Goal: Transaction & Acquisition: Purchase product/service

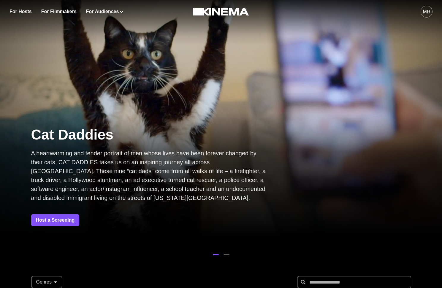
click at [427, 9] on div "MR" at bounding box center [426, 11] width 7 height 7
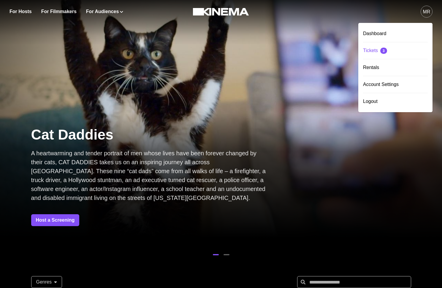
click at [395, 50] on div "Tickets 3" at bounding box center [395, 50] width 65 height 17
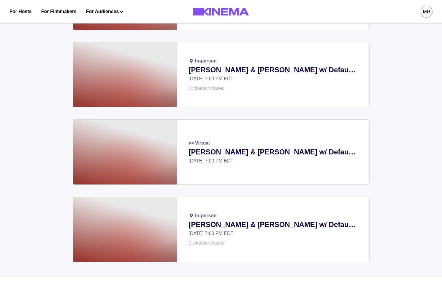
scroll to position [1748, 0]
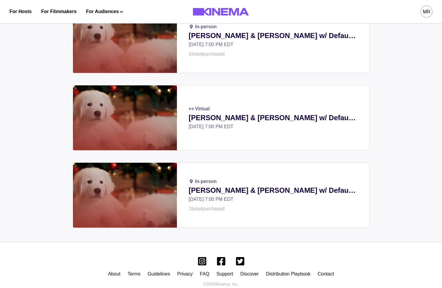
click at [425, 16] on div "MR" at bounding box center [427, 12] width 12 height 12
click at [384, 68] on div "Rentals" at bounding box center [395, 67] width 65 height 17
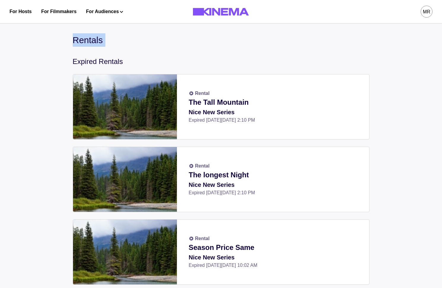
drag, startPoint x: 70, startPoint y: 43, endPoint x: 126, endPoint y: 52, distance: 56.6
drag, startPoint x: 100, startPoint y: 55, endPoint x: 78, endPoint y: 58, distance: 22.2
drag, startPoint x: 65, startPoint y: 68, endPoint x: 134, endPoint y: 69, distance: 68.9
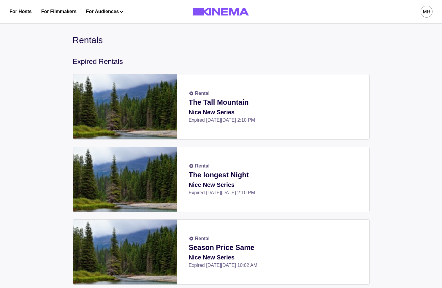
drag, startPoint x: 121, startPoint y: 68, endPoint x: 42, endPoint y: 68, distance: 79.0
click at [425, 13] on div "MR" at bounding box center [426, 11] width 7 height 7
click at [241, 43] on div "Rentals" at bounding box center [221, 39] width 297 height 13
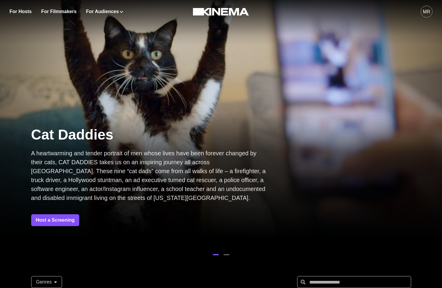
click at [426, 16] on div "MR" at bounding box center [427, 12] width 12 height 12
click at [262, 2] on div at bounding box center [221, 11] width 85 height 23
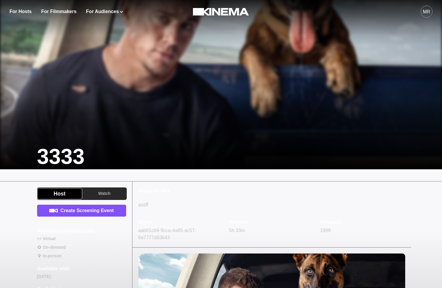
scroll to position [65, 0]
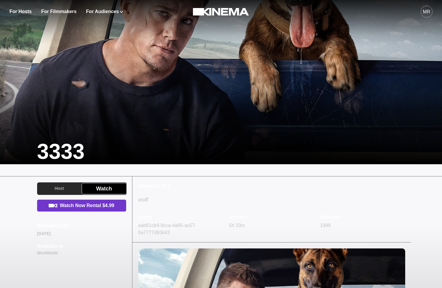
click at [89, 208] on link "Watch Now Rental $4.99" at bounding box center [81, 205] width 89 height 12
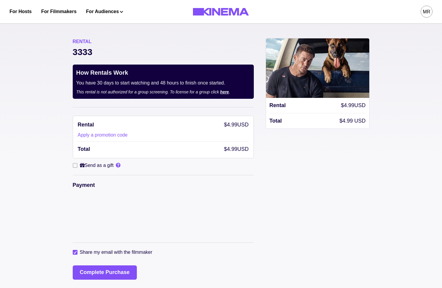
scroll to position [70, 0]
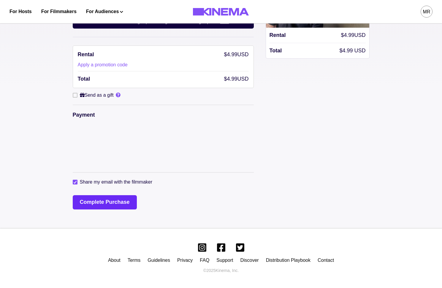
click at [98, 205] on button "Complete Purchase" at bounding box center [105, 202] width 64 height 14
click at [110, 206] on button "Complete Purchase" at bounding box center [105, 202] width 64 height 14
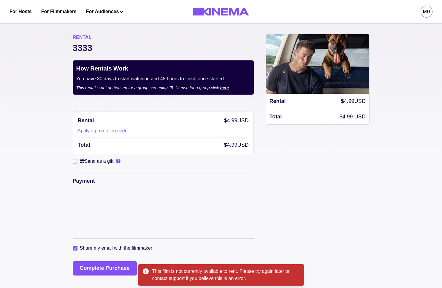
scroll to position [4, 0]
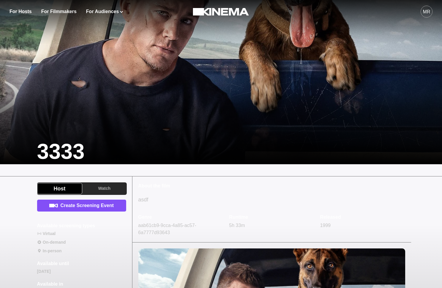
scroll to position [62, 0]
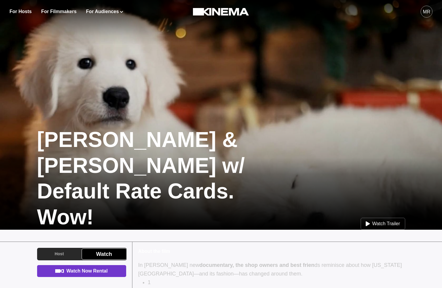
click at [94, 265] on link "Watch Now Rental" at bounding box center [81, 271] width 89 height 12
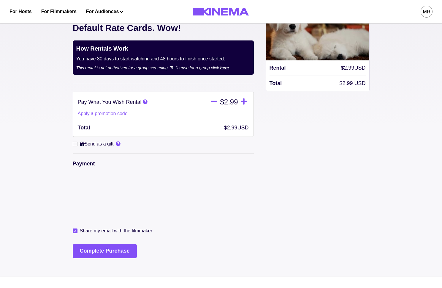
scroll to position [39, 0]
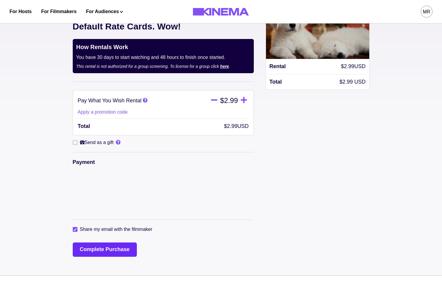
click at [95, 242] on button "Complete Purchase" at bounding box center [105, 249] width 64 height 14
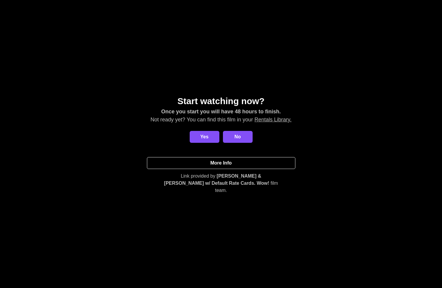
click at [193, 160] on link "More Info" at bounding box center [221, 163] width 149 height 12
click at [208, 143] on button "Yes" at bounding box center [205, 137] width 30 height 12
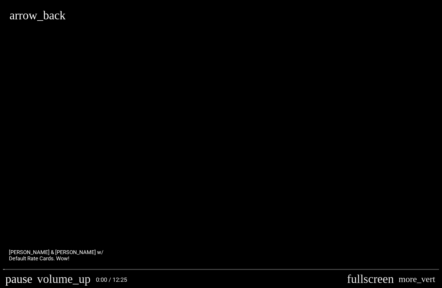
click at [11, 274] on button "pause" at bounding box center [19, 279] width 32 height 18
type input "********"
click at [21, 21] on button "arrow_back" at bounding box center [38, 16] width 56 height 12
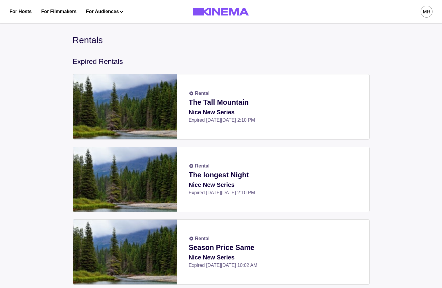
click at [424, 20] on button "MR" at bounding box center [427, 11] width 12 height 23
click at [424, 7] on div "MR" at bounding box center [427, 12] width 12 height 12
click at [377, 53] on div "Tickets 3" at bounding box center [395, 50] width 65 height 17
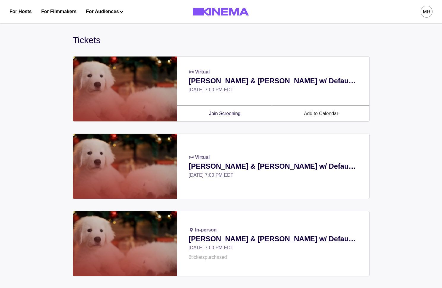
click at [425, 14] on div "MR" at bounding box center [426, 11] width 7 height 7
click at [382, 67] on div "Rentals" at bounding box center [395, 67] width 65 height 17
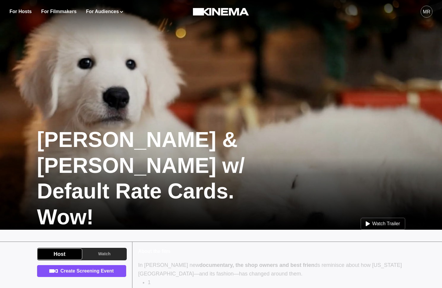
click at [427, 14] on div "MR" at bounding box center [426, 11] width 7 height 7
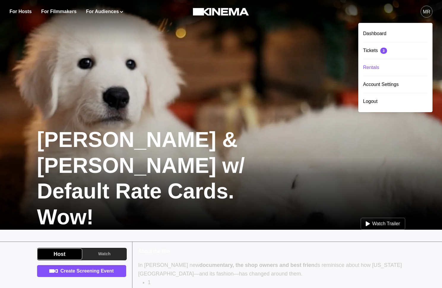
click at [386, 62] on div "Rentals" at bounding box center [395, 67] width 65 height 17
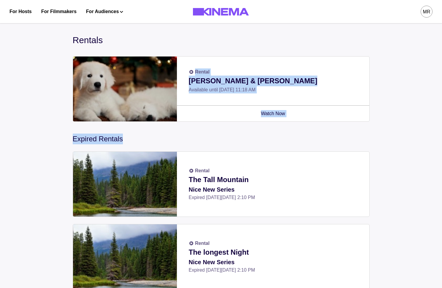
drag, startPoint x: 392, startPoint y: 138, endPoint x: 93, endPoint y: 49, distance: 311.4
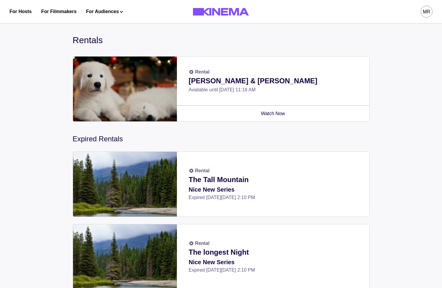
click at [202, 80] on p "[PERSON_NAME] & [PERSON_NAME]" at bounding box center [273, 80] width 169 height 11
click at [202, 83] on p "[PERSON_NAME] & [PERSON_NAME]" at bounding box center [273, 80] width 169 height 11
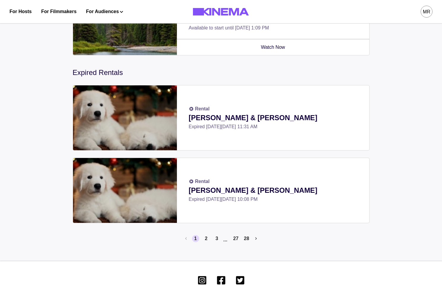
scroll to position [213, 0]
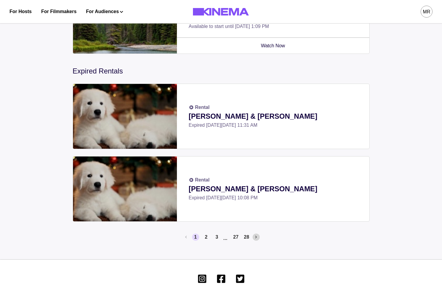
click at [255, 238] on button "Next page" at bounding box center [256, 236] width 7 height 7
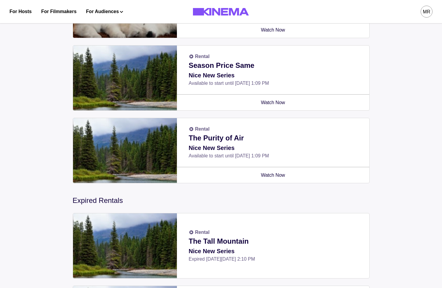
scroll to position [244, 0]
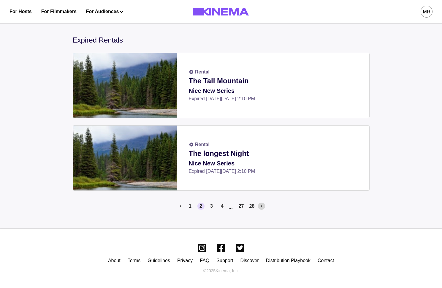
click at [262, 208] on button "Next page" at bounding box center [261, 205] width 7 height 7
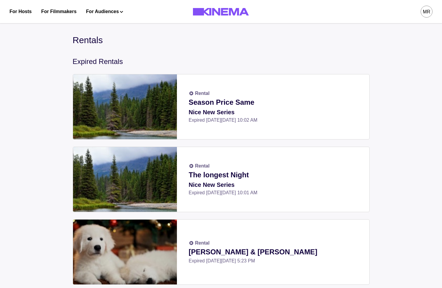
scroll to position [239, 0]
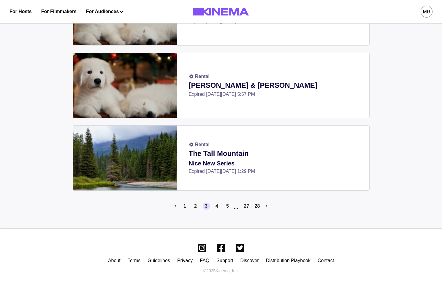
click at [193, 210] on li "2" at bounding box center [195, 208] width 10 height 12
click at [193, 208] on button "2" at bounding box center [195, 205] width 7 height 7
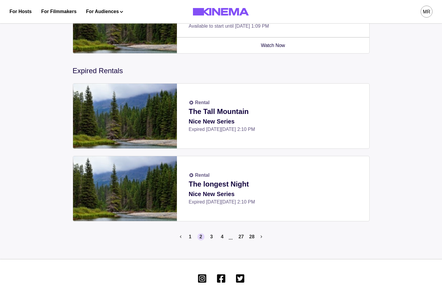
scroll to position [244, 0]
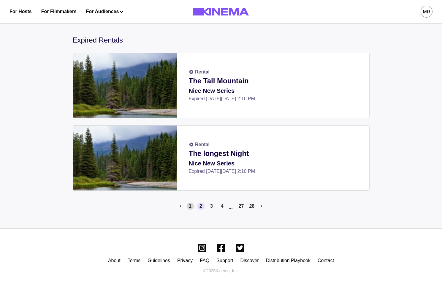
click at [188, 207] on button "1" at bounding box center [190, 205] width 7 height 7
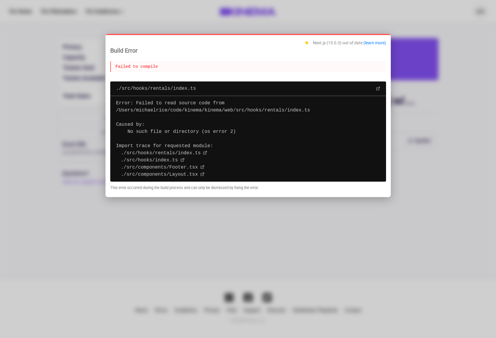
click at [209, 13] on div at bounding box center [248, 169] width 496 height 338
